Goal: Information Seeking & Learning: Find contact information

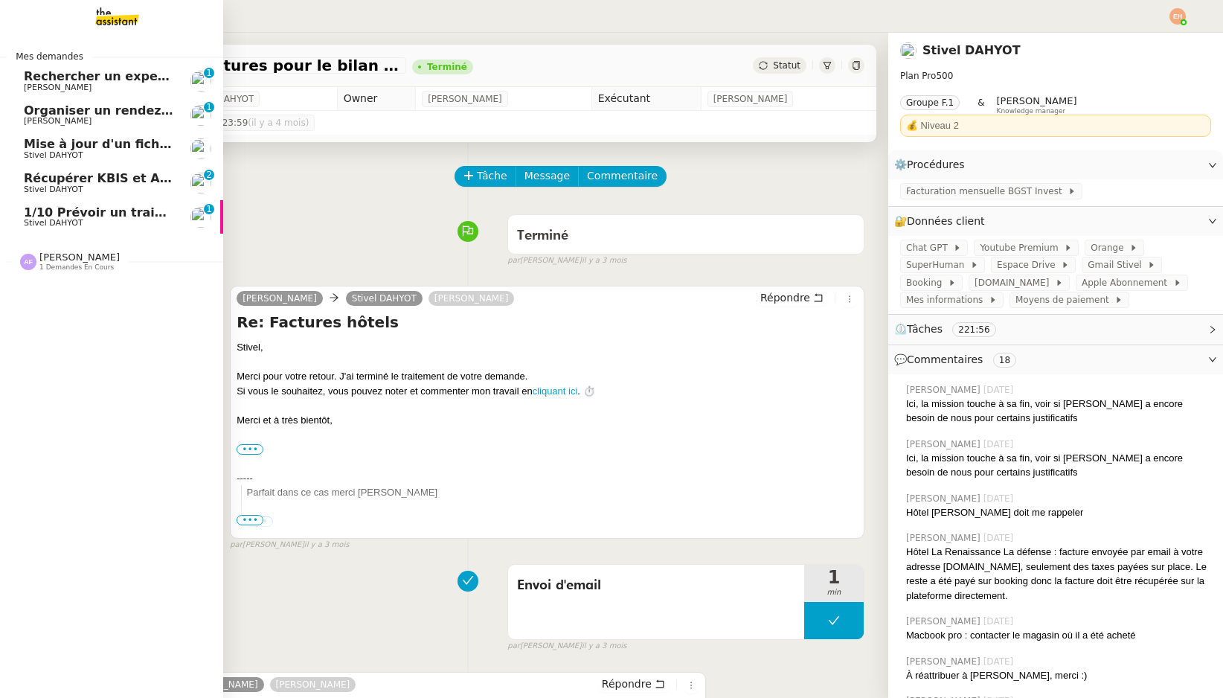
click at [40, 220] on span "Stivel DAHYOT" at bounding box center [54, 223] width 60 height 10
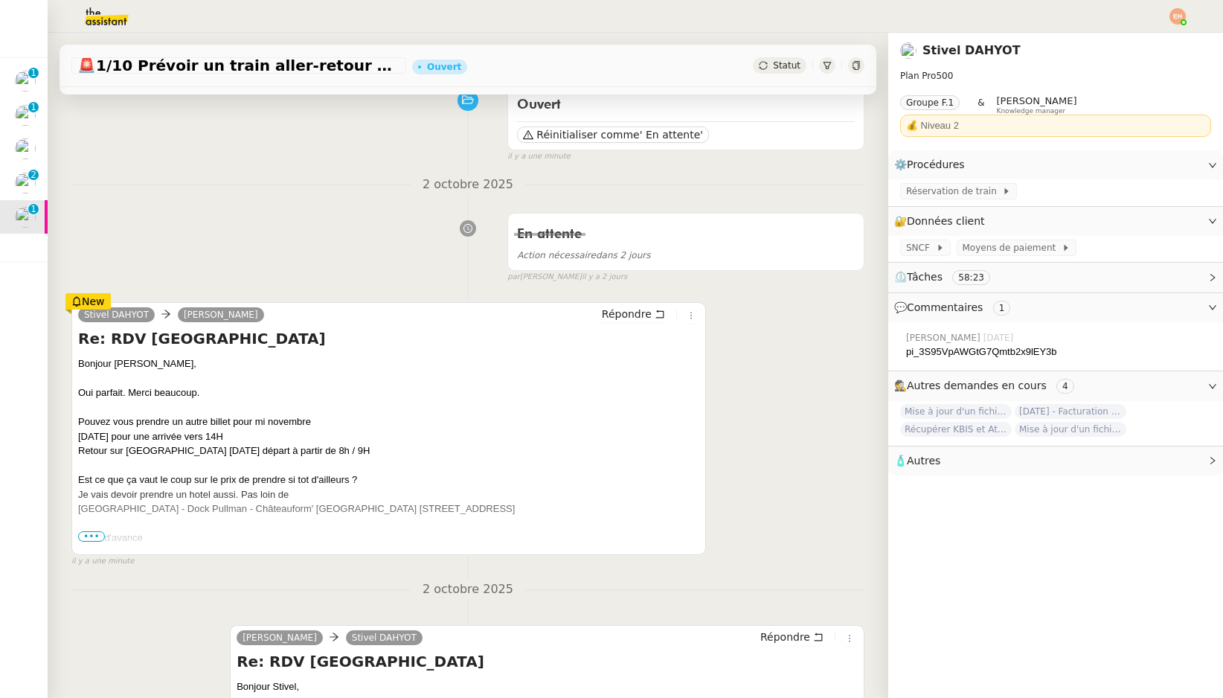
scroll to position [136, 0]
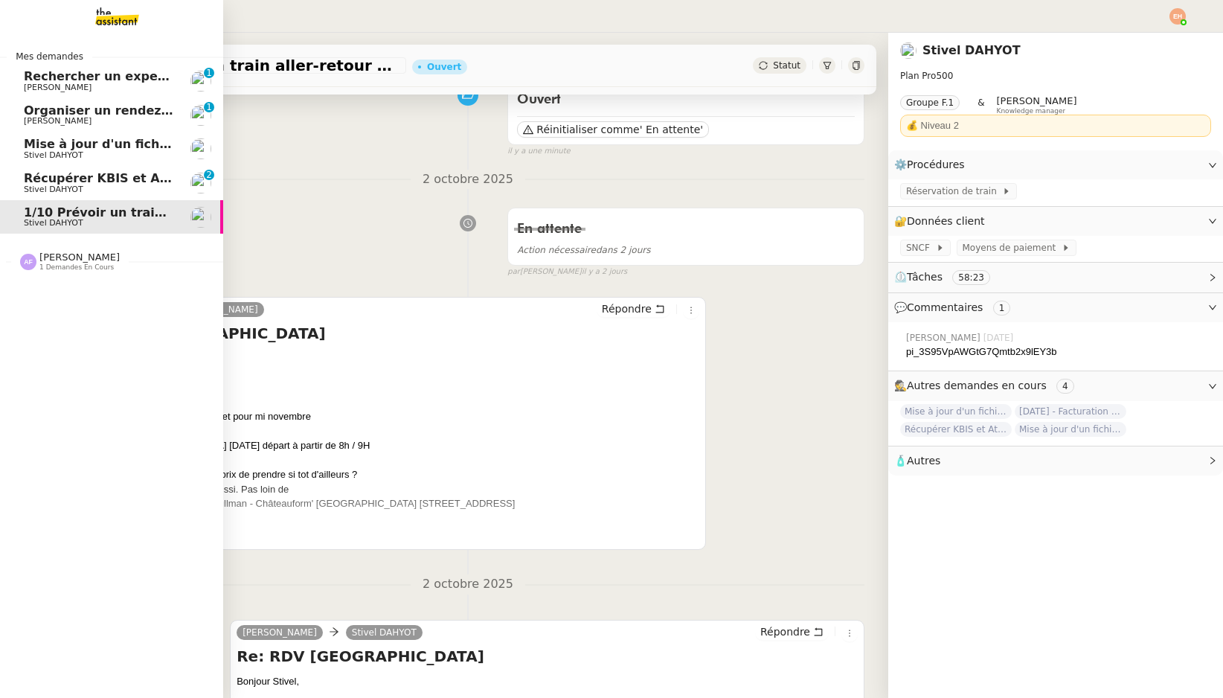
click at [94, 172] on span "Récupérer KBIS et Attestation URSSAF" at bounding box center [154, 178] width 260 height 14
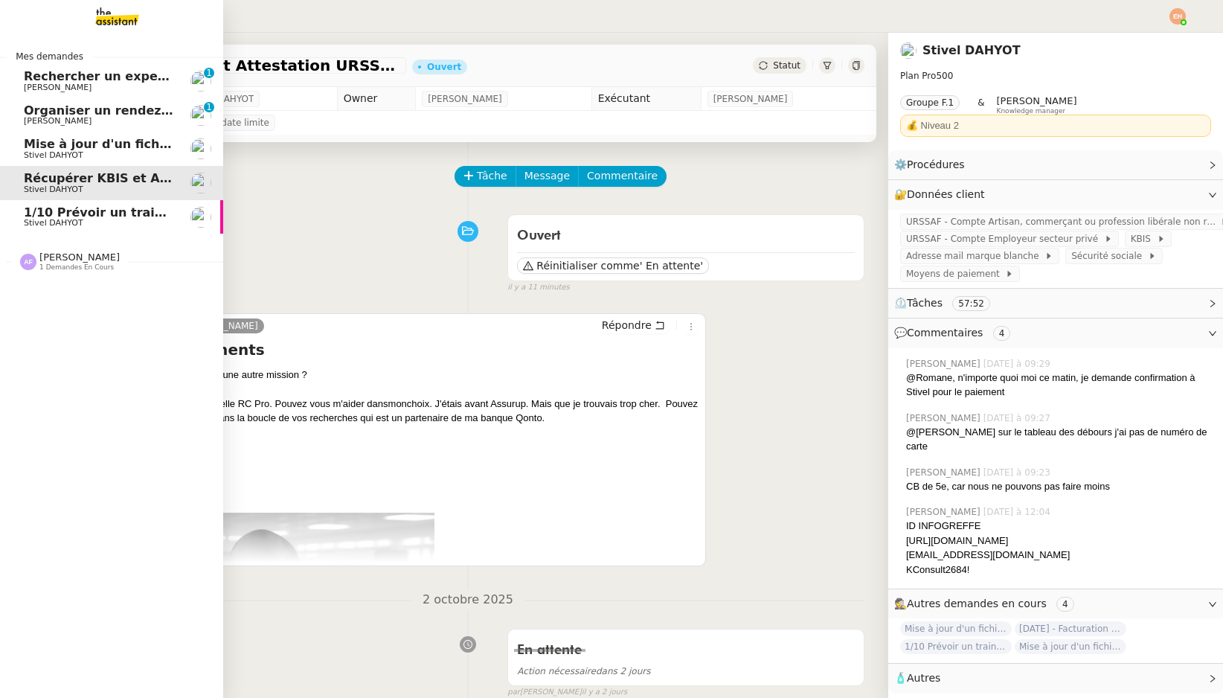
click at [54, 148] on span "Mise à jour d'un fichier de formation - [DATE]" at bounding box center [176, 144] width 304 height 14
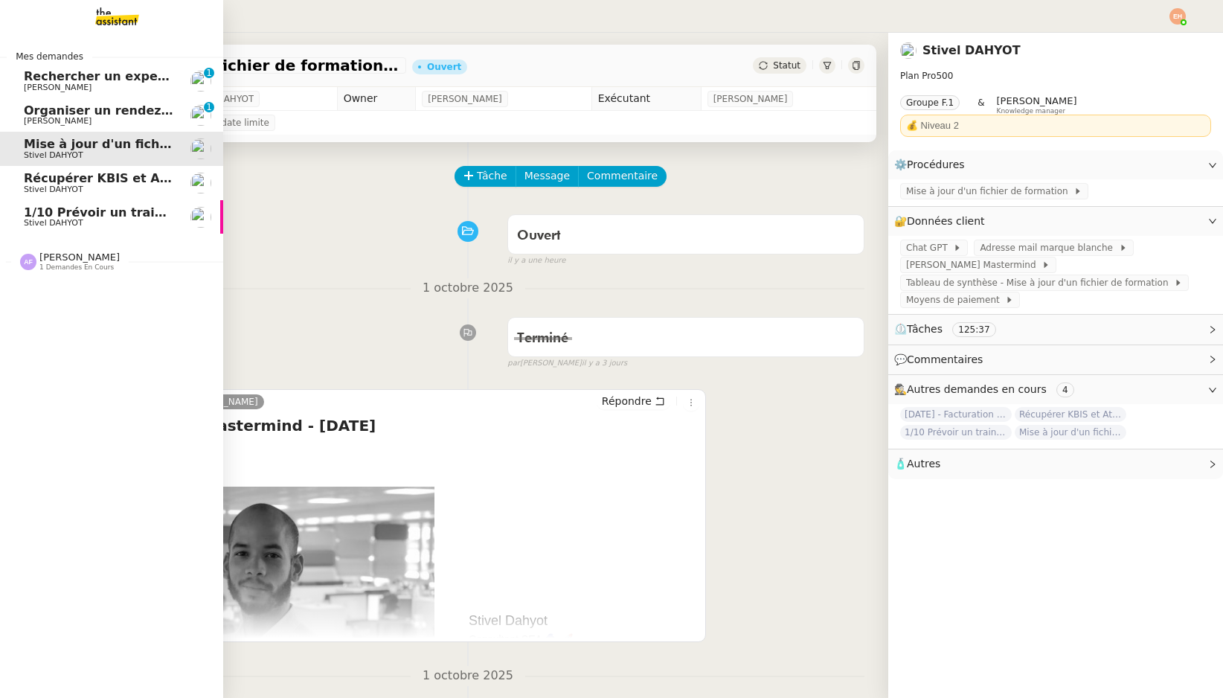
click at [31, 113] on span "Organiser un rendez-vous pour accès FFB" at bounding box center [164, 110] width 280 height 14
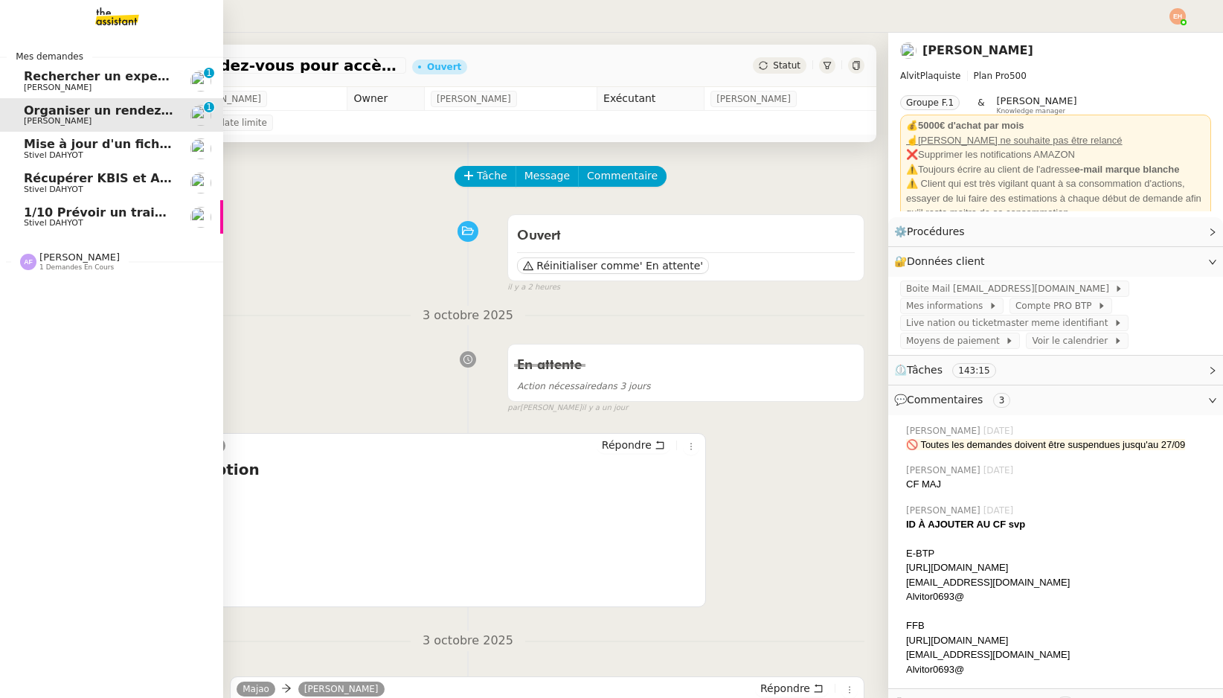
click at [112, 86] on span "[PERSON_NAME]" at bounding box center [99, 87] width 150 height 9
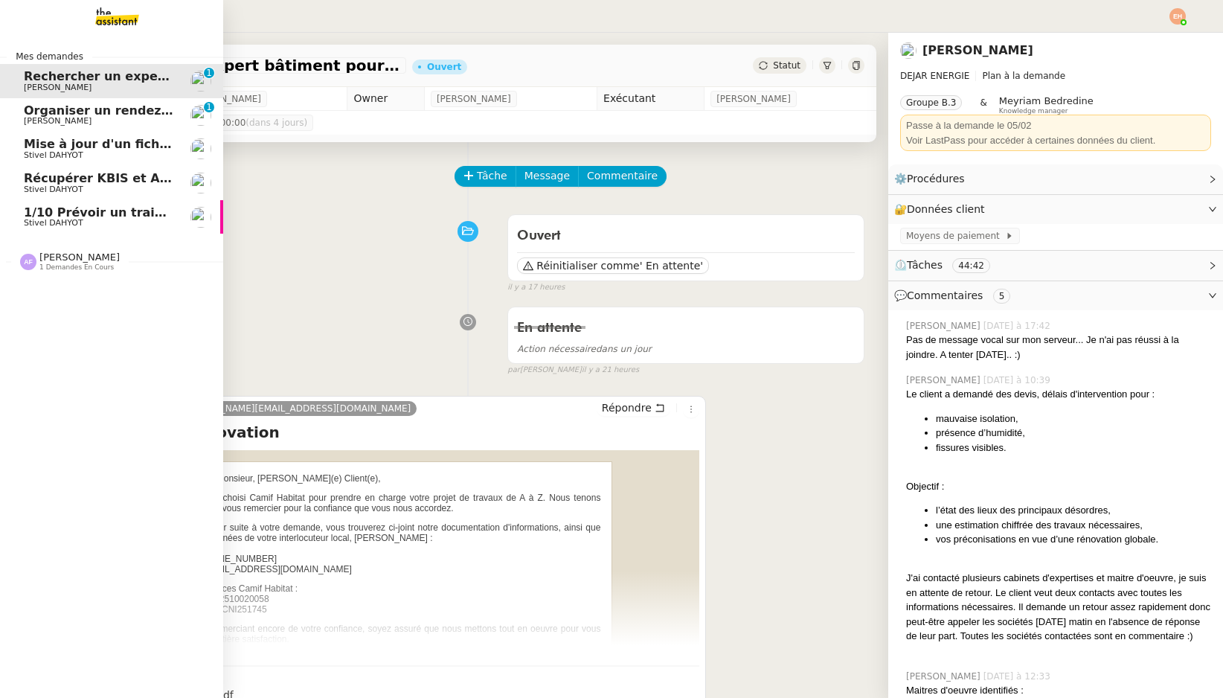
click at [121, 111] on span "Organiser un rendez-vous pour accès FFB" at bounding box center [164, 110] width 280 height 14
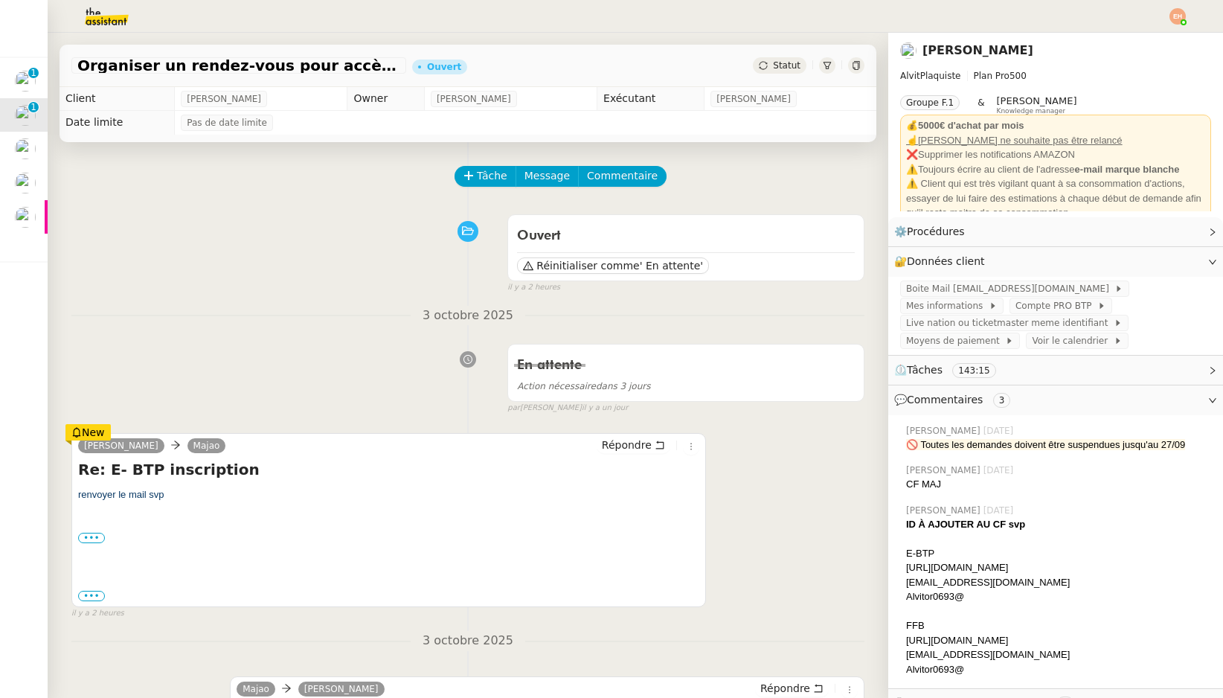
scroll to position [113, 0]
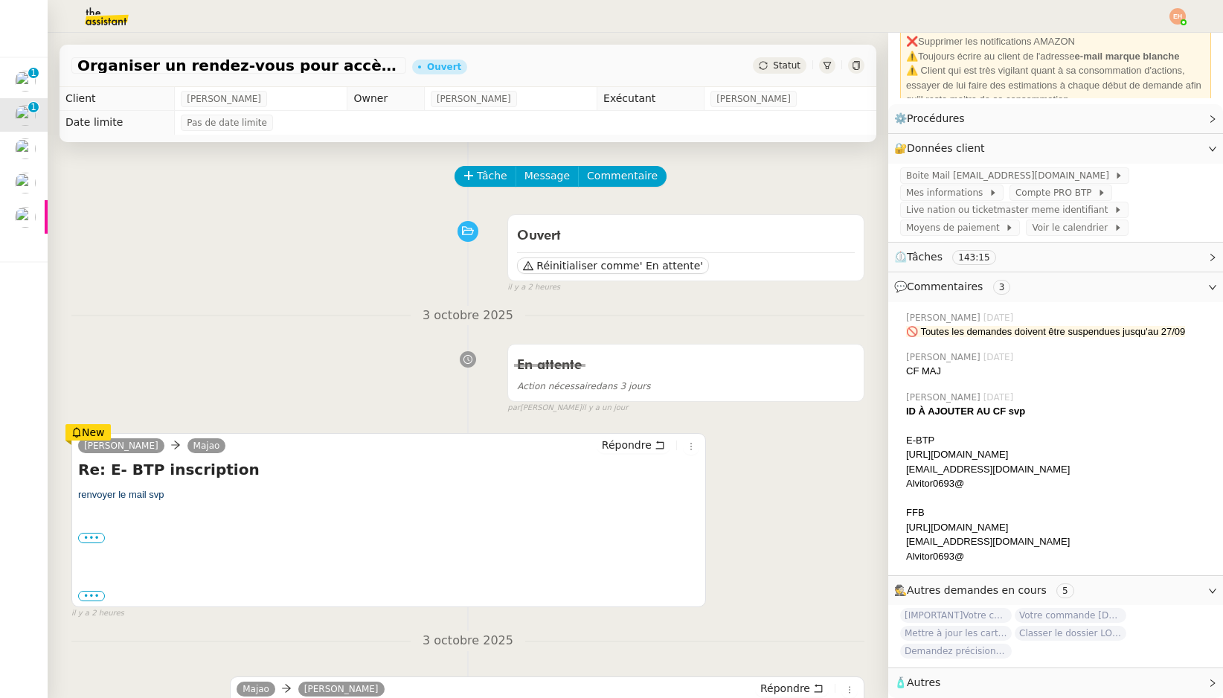
click at [1017, 491] on div at bounding box center [1058, 498] width 305 height 15
drag, startPoint x: 1009, startPoint y: 457, endPoint x: 906, endPoint y: 457, distance: 102.7
click at [907, 457] on div "[URL][DOMAIN_NAME]" at bounding box center [1058, 454] width 305 height 15
copy div "[URL][DOMAIN_NAME]"
click at [1010, 474] on div "[EMAIL_ADDRESS][DOMAIN_NAME]" at bounding box center [1058, 469] width 305 height 15
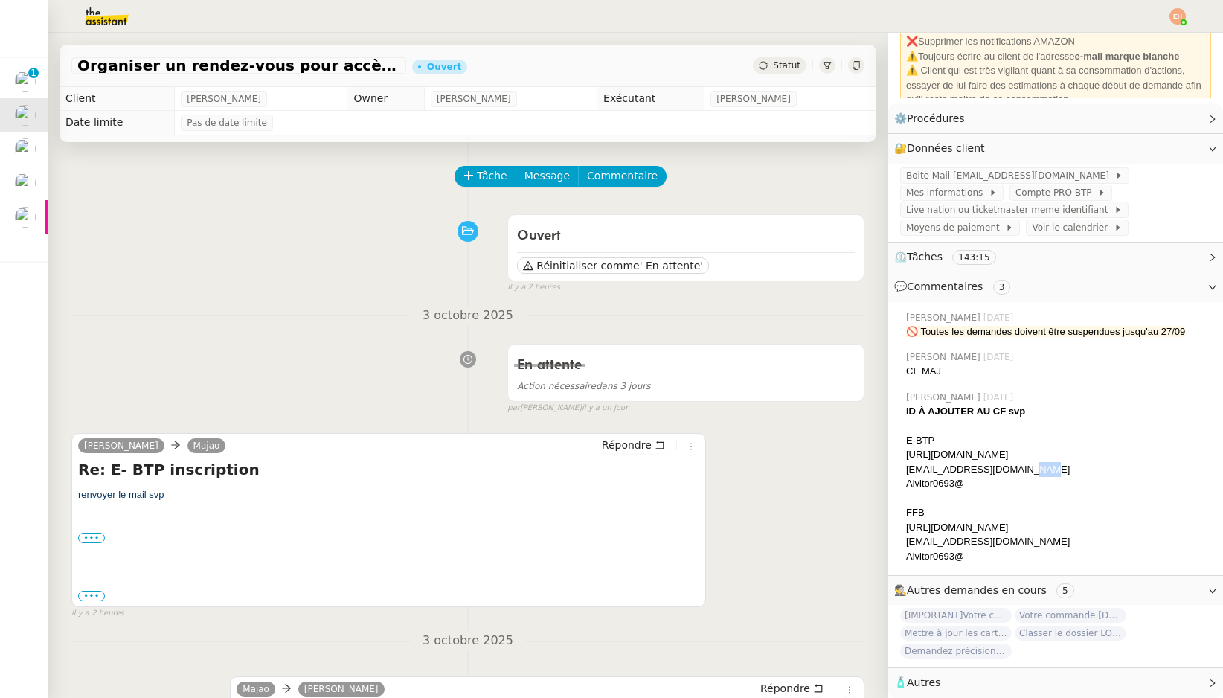
click at [1010, 474] on div "[EMAIL_ADDRESS][DOMAIN_NAME]" at bounding box center [1058, 469] width 305 height 15
copy div "[EMAIL_ADDRESS][DOMAIN_NAME]"
click at [963, 478] on div "Alvitor0693@" at bounding box center [1058, 483] width 305 height 15
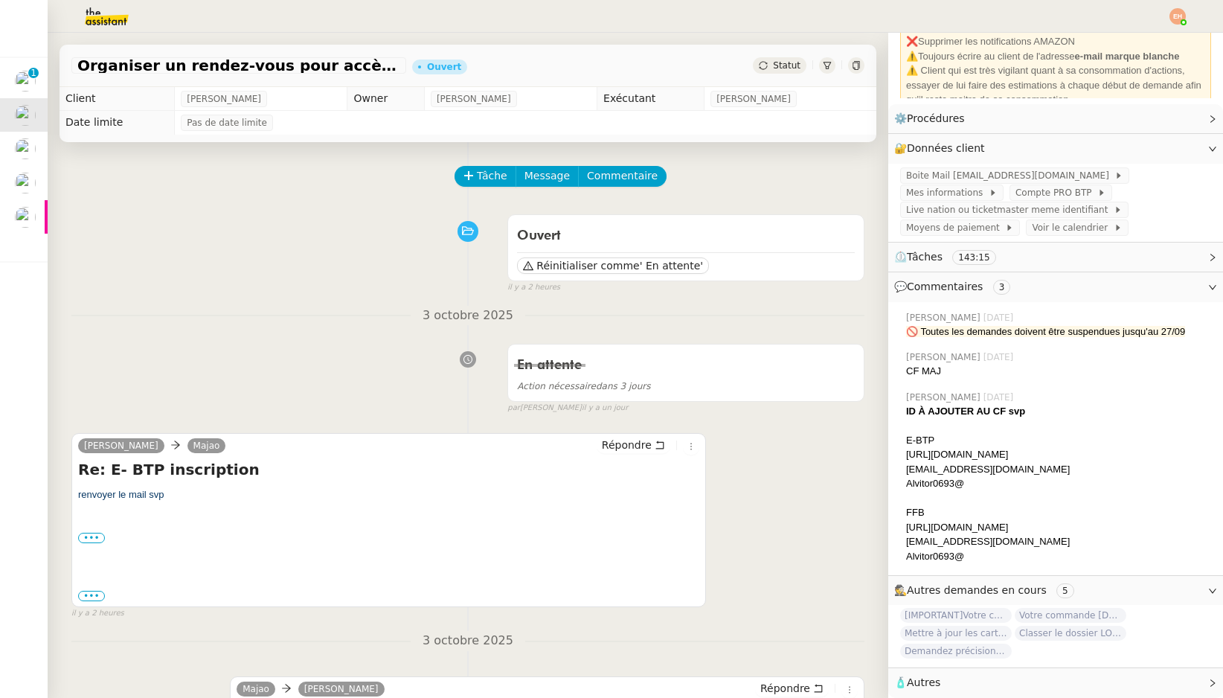
click at [949, 486] on div "Alvitor0693@" at bounding box center [1058, 483] width 305 height 15
copy div "Alvitor0693@"
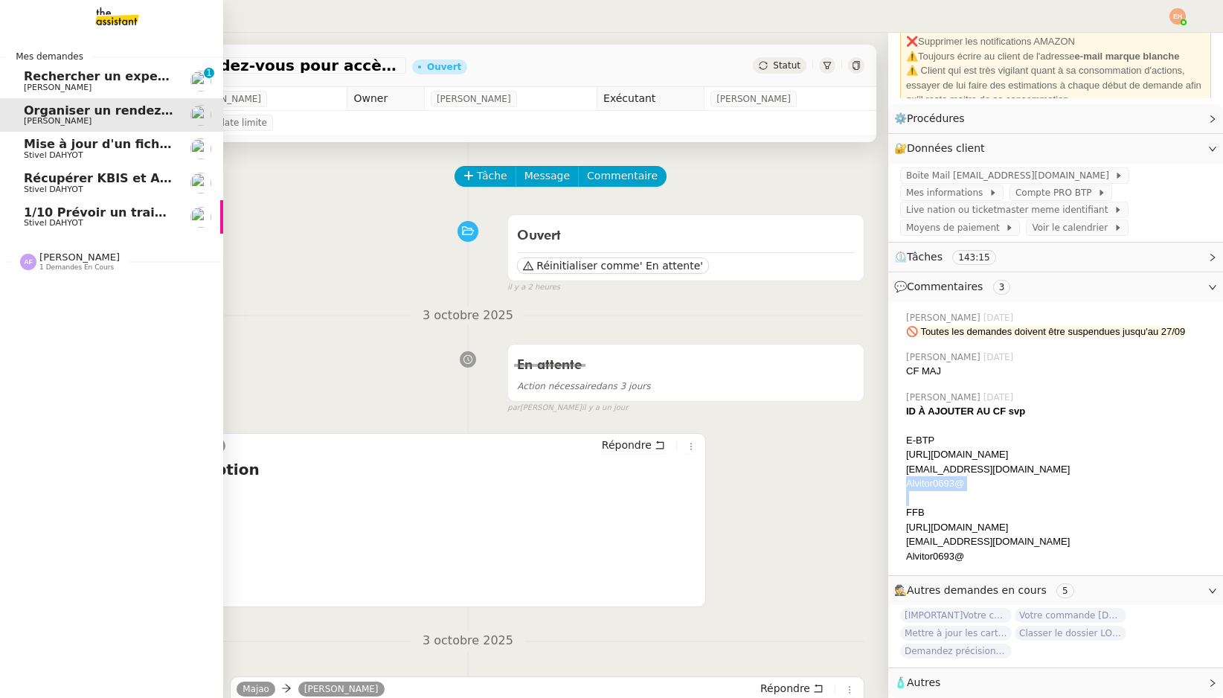
click at [38, 86] on span "[PERSON_NAME]" at bounding box center [58, 88] width 68 height 10
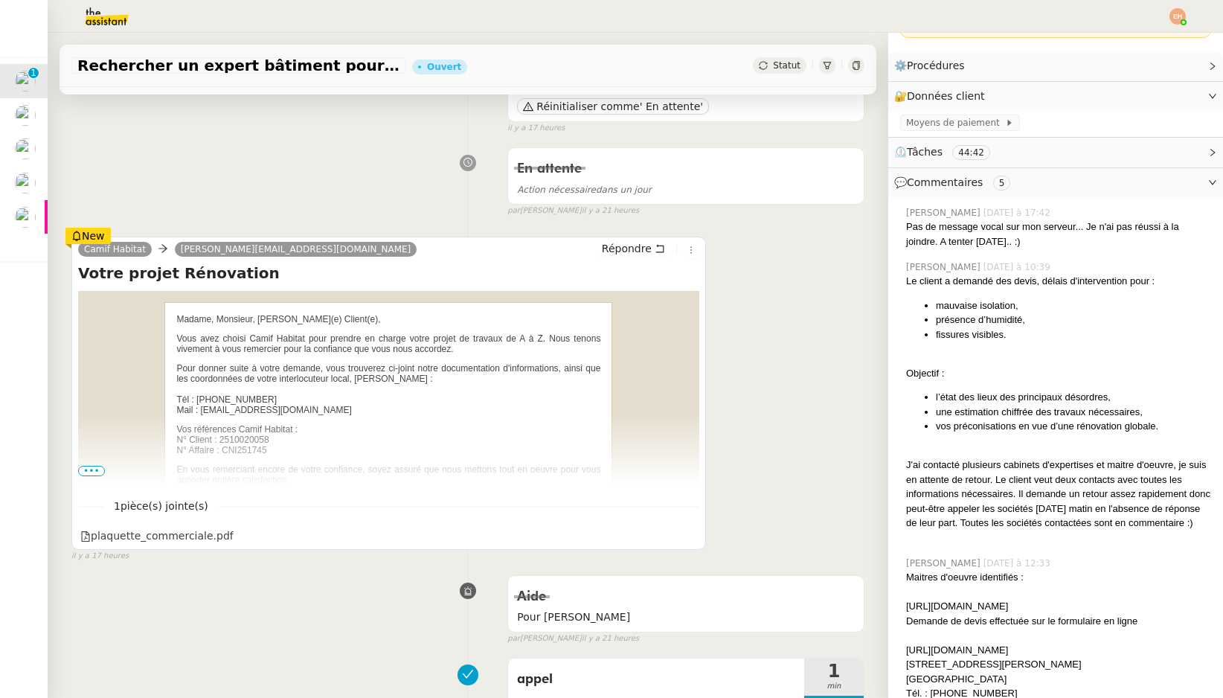
scroll to position [161, 0]
